Goal: Task Accomplishment & Management: Manage account settings

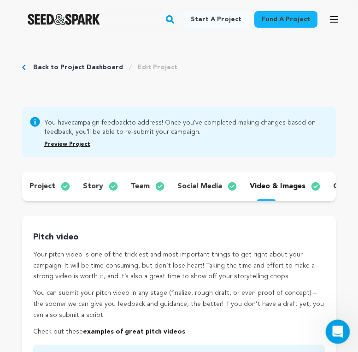
click at [334, 321] on div "Open Intercom Messenger" at bounding box center [336, 330] width 30 height 30
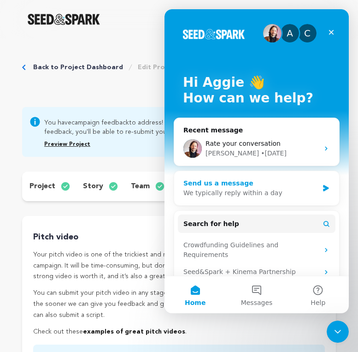
click at [241, 191] on div "We typically reply within a day" at bounding box center [250, 193] width 135 height 10
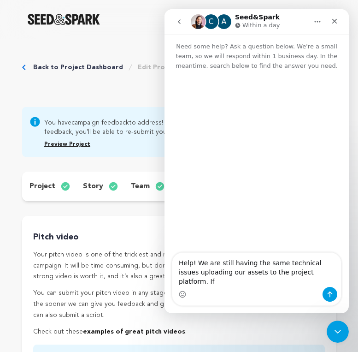
click at [319, 279] on textarea "Help! We are still having the same technical issues uploading our assets to the…" at bounding box center [256, 269] width 169 height 34
type textarea "Help! We are still having the same technical issues uploading our assets to the…"
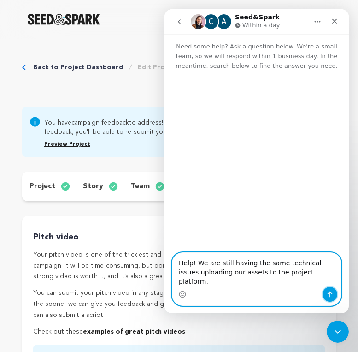
click at [330, 296] on icon "Send a message…" at bounding box center [330, 294] width 5 height 6
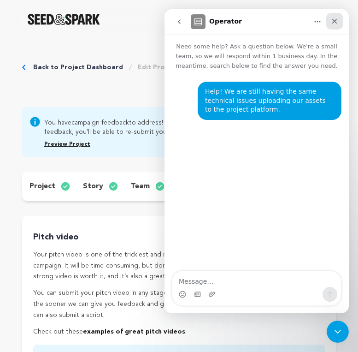
click at [334, 19] on icon "Close" at bounding box center [334, 21] width 7 height 7
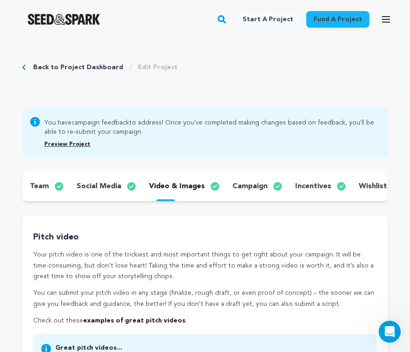
scroll to position [0, 240]
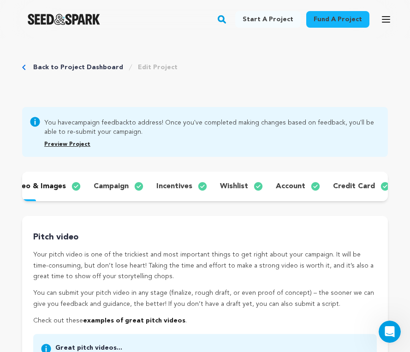
click at [73, 143] on link "Preview Project" at bounding box center [67, 144] width 46 height 6
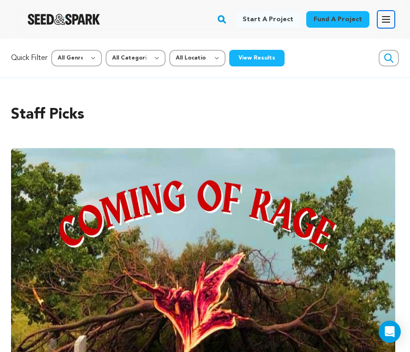
click at [385, 19] on icon "button" at bounding box center [385, 20] width 7 height 6
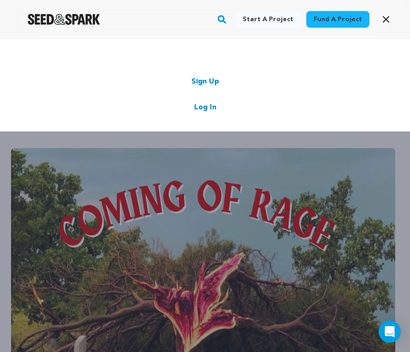
click at [201, 108] on link "Log In" at bounding box center [205, 107] width 22 height 11
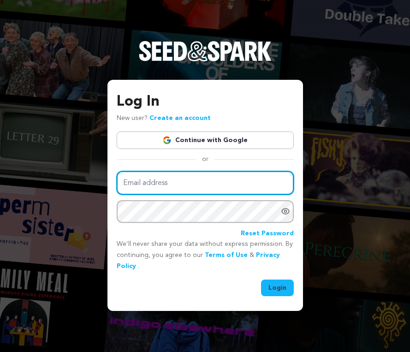
type input "[EMAIL_ADDRESS][DOMAIN_NAME]"
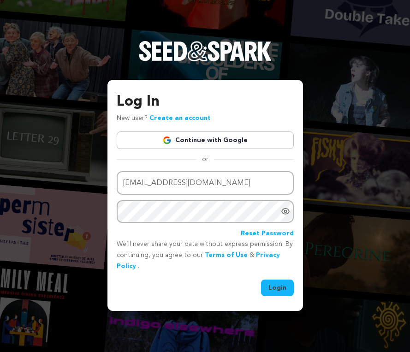
click at [281, 287] on button "Login" at bounding box center [277, 287] width 33 height 17
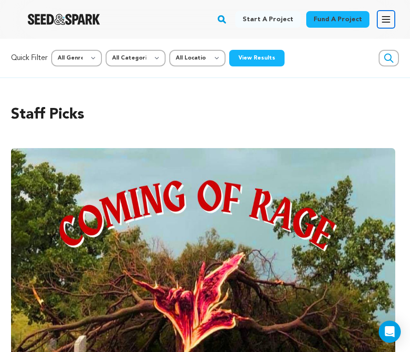
click at [386, 20] on icon "button" at bounding box center [385, 19] width 11 height 11
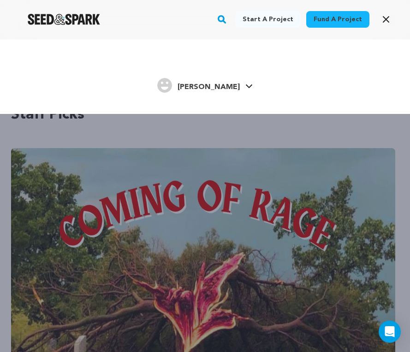
click at [245, 84] on icon at bounding box center [248, 86] width 7 height 5
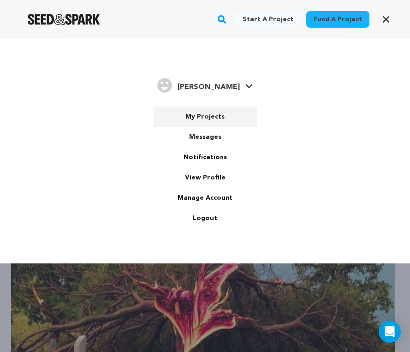
click at [209, 118] on link "My Projects" at bounding box center [204, 116] width 103 height 20
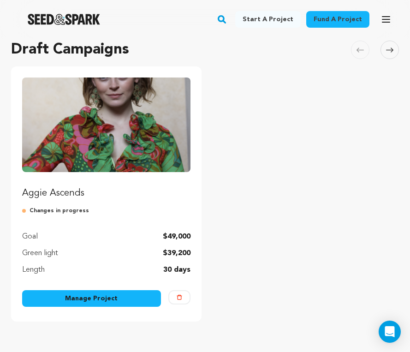
scroll to position [69, 0]
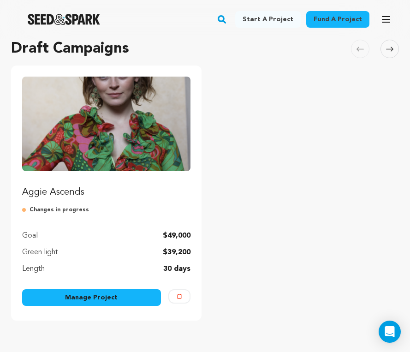
click at [111, 296] on link "Manage Project" at bounding box center [91, 297] width 139 height 17
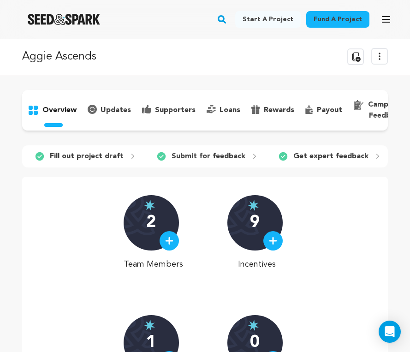
scroll to position [0, 15]
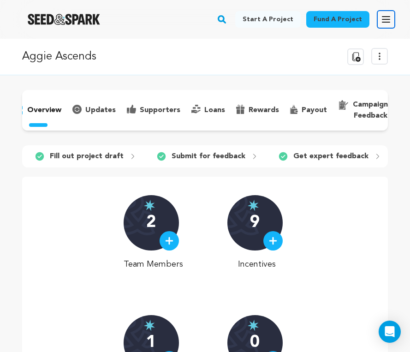
click at [385, 16] on icon "button" at bounding box center [385, 19] width 11 height 11
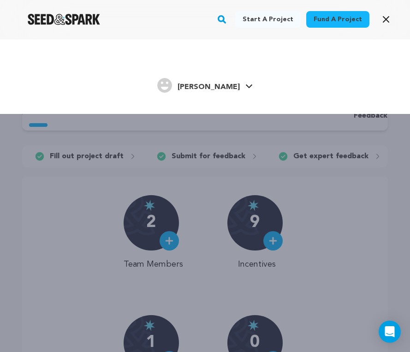
click at [177, 17] on div "Fund a project Start a project Search" at bounding box center [197, 19] width 395 height 24
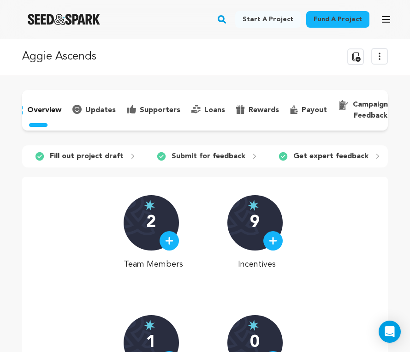
click at [374, 117] on p "campaign feedback" at bounding box center [369, 110] width 35 height 22
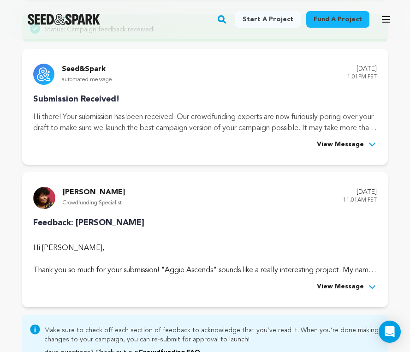
scroll to position [138, 0]
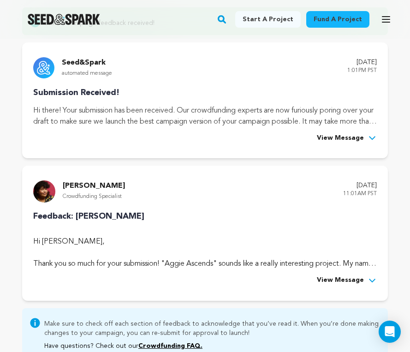
click at [372, 279] on icon at bounding box center [371, 280] width 9 height 9
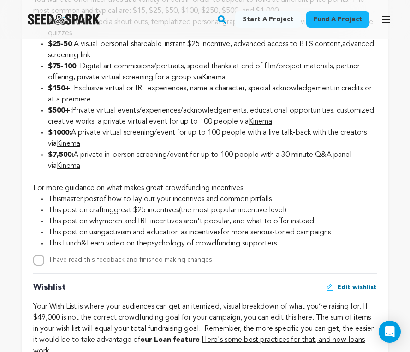
scroll to position [1745, 0]
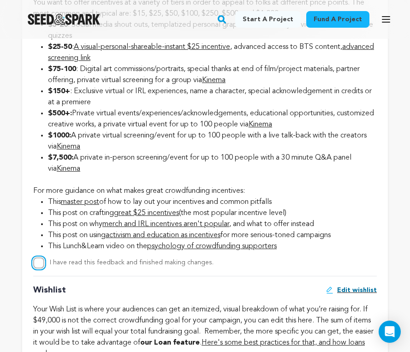
click at [37, 268] on input "I have read this feedback and finished making changes." at bounding box center [38, 262] width 11 height 11
checkbox input "true"
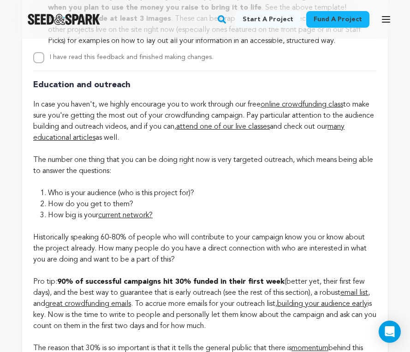
scroll to position [2720, 0]
